Goal: Navigation & Orientation: Find specific page/section

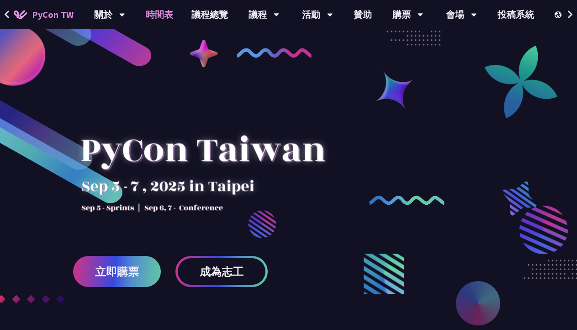
click at [169, 13] on link "時間表" at bounding box center [160, 14] width 46 height 29
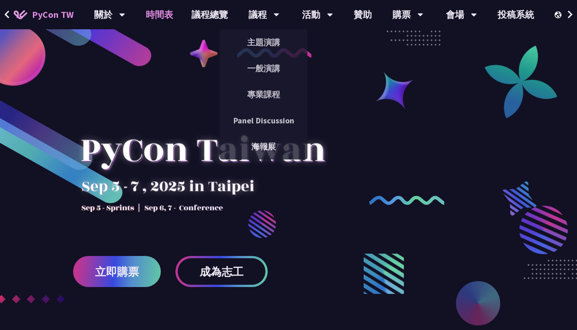
click at [163, 7] on link "時間表" at bounding box center [160, 14] width 46 height 29
